Goal: Task Accomplishment & Management: Complete application form

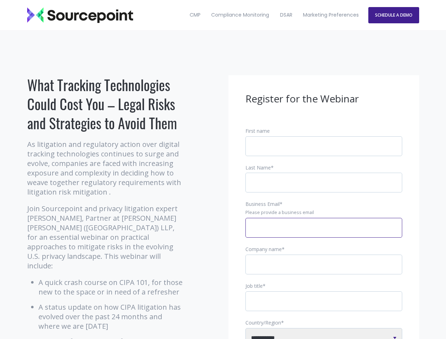
click at [324, 233] on input "Business Email *" at bounding box center [323, 228] width 157 height 20
